Goal: Share content

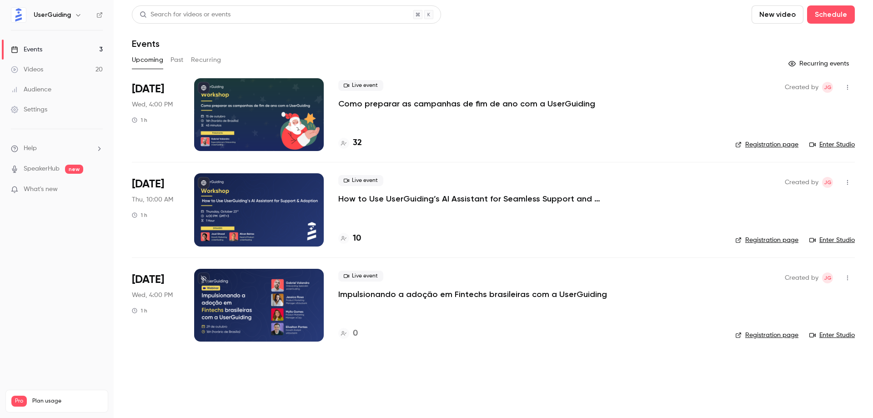
click at [399, 198] on p "How to Use UserGuiding’s AI Assistant for Seamless Support and Adoption" at bounding box center [474, 198] width 273 height 11
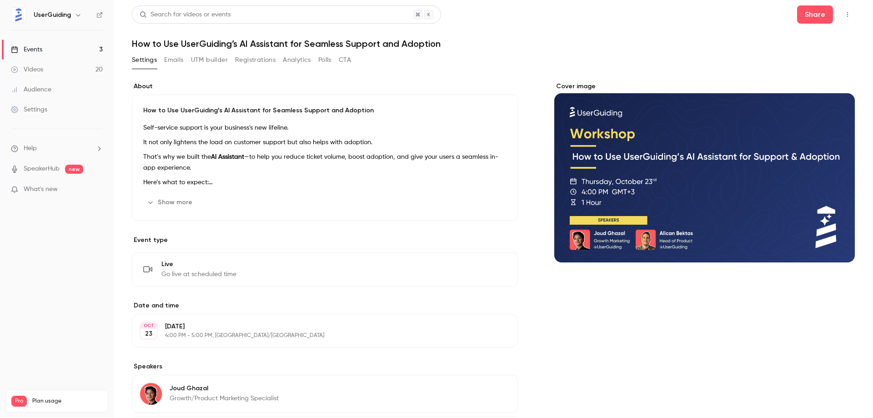
click at [649, 13] on div "Search for videos or events Share" at bounding box center [493, 14] width 723 height 18
click at [809, 14] on button "Share" at bounding box center [815, 14] width 36 height 18
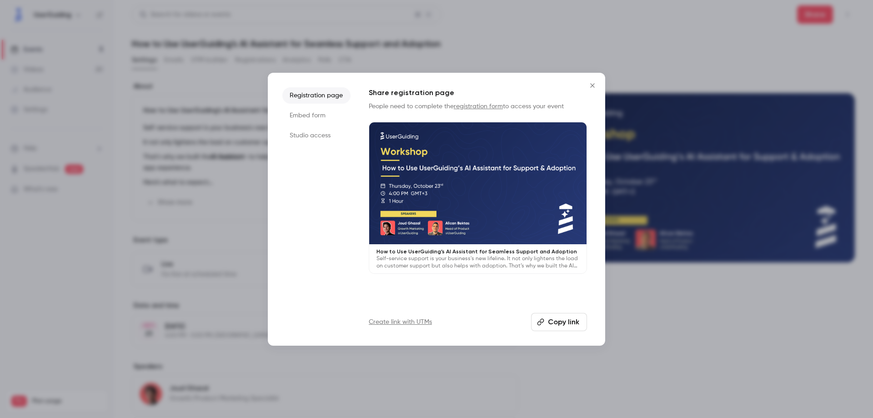
click at [556, 321] on button "Copy link" at bounding box center [559, 322] width 56 height 18
click at [595, 86] on icon "Close" at bounding box center [592, 85] width 11 height 7
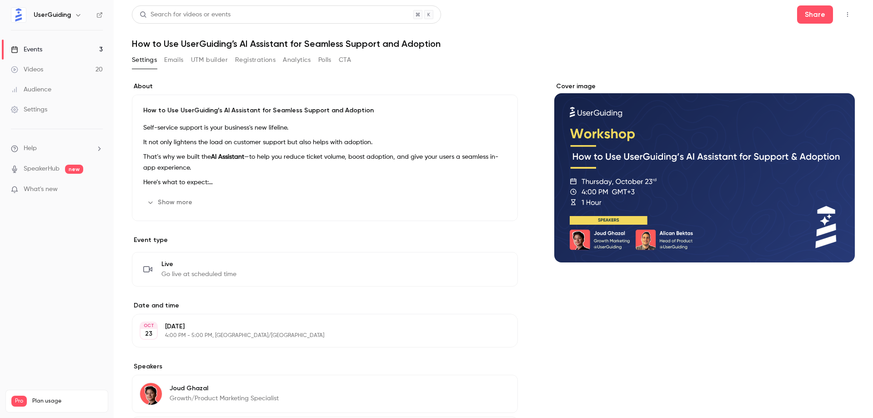
click at [57, 63] on link "Videos 20" at bounding box center [57, 70] width 114 height 20
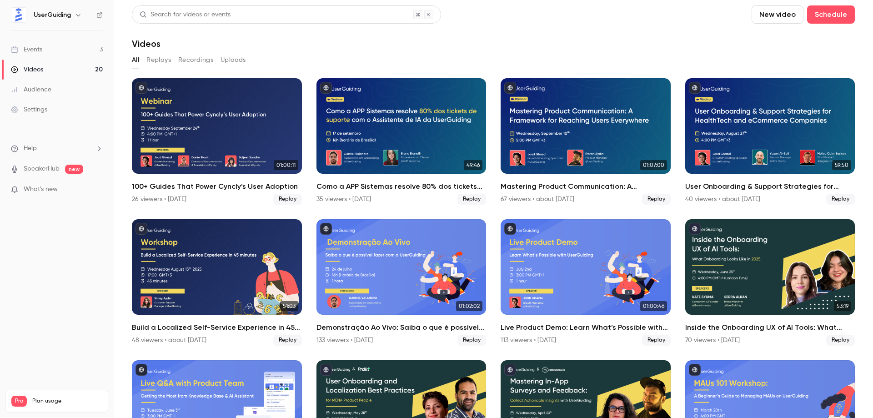
click at [62, 48] on link "Events 3" at bounding box center [57, 50] width 114 height 20
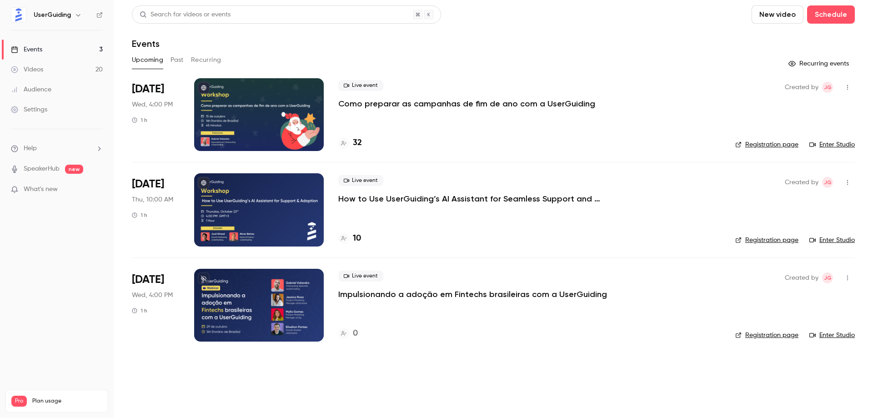
click at [851, 183] on button "button" at bounding box center [847, 182] width 15 height 15
click at [805, 205] on div "Share" at bounding box center [812, 205] width 69 height 9
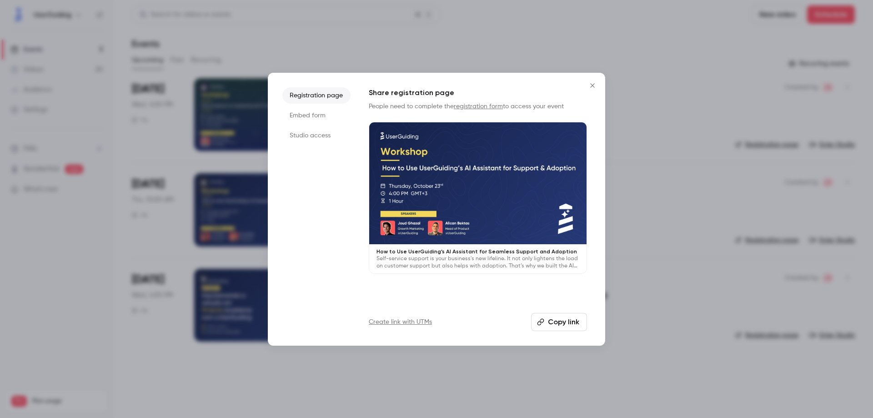
click at [557, 326] on button "Copy link" at bounding box center [559, 322] width 56 height 18
click at [591, 85] on icon "Close" at bounding box center [592, 85] width 11 height 7
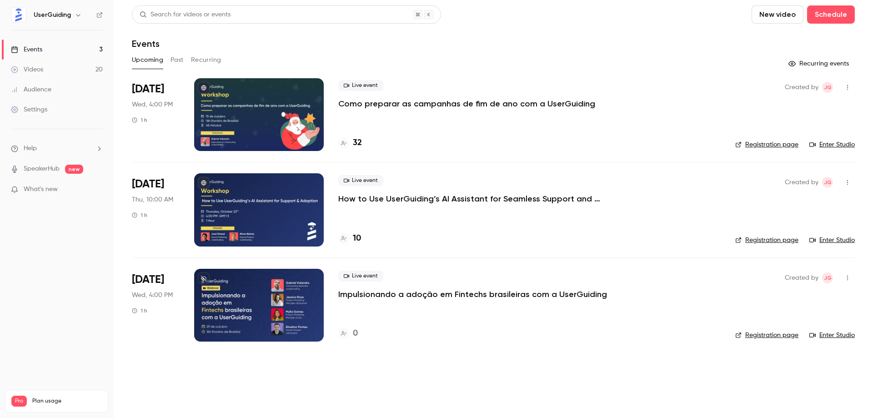
click at [426, 206] on div "Live event How to Use UserGuiding’s AI Assistant for Seamless Support and Adopt…" at bounding box center [529, 209] width 382 height 73
click at [428, 202] on p "How to Use UserGuiding’s AI Assistant for Seamless Support and Adoption" at bounding box center [474, 198] width 273 height 11
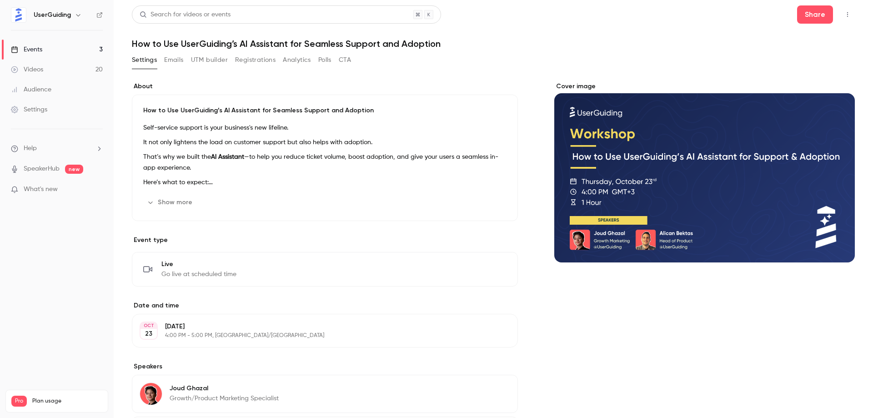
click at [301, 107] on p "How to Use UserGuiding’s AI Assistant for Seamless Support and Adoption" at bounding box center [324, 110] width 363 height 9
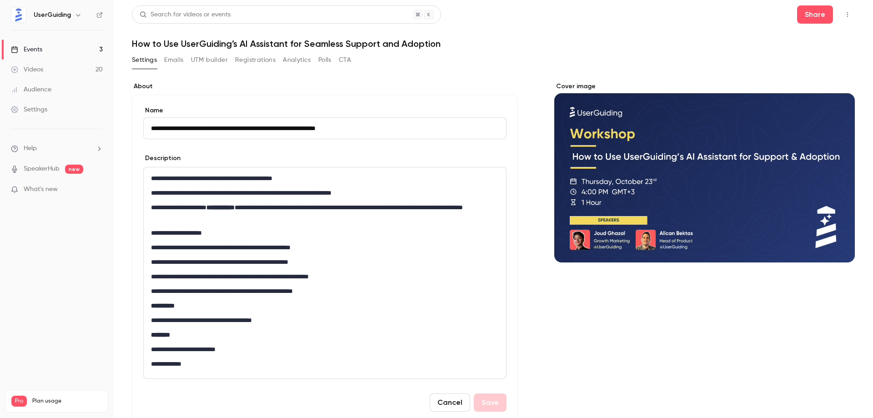
click at [259, 42] on h1 "How to Use UserGuiding’s AI Assistant for Seamless Support and Adoption" at bounding box center [493, 43] width 723 height 11
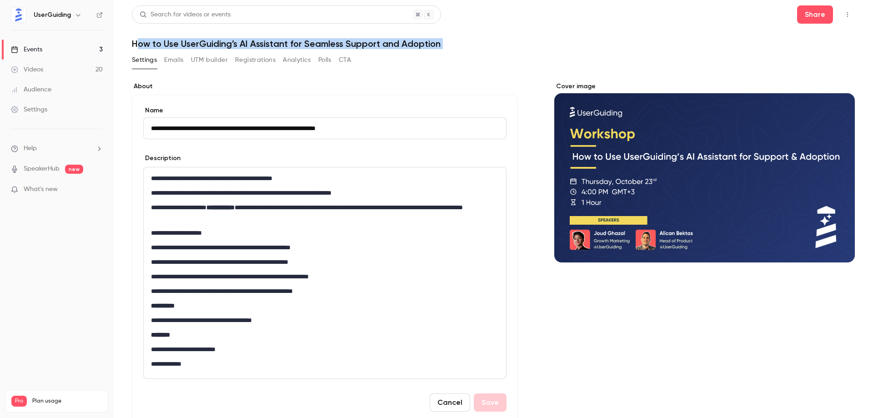
click at [259, 42] on h1 "How to Use UserGuiding’s AI Assistant for Seamless Support and Adoption" at bounding box center [493, 43] width 723 height 11
copy div "How to Use UserGuiding’s AI Assistant for Seamless Support and Adoption Setting…"
click at [556, 39] on h1 "How to Use UserGuiding’s AI Assistant for Seamless Support and Adoption" at bounding box center [493, 43] width 723 height 11
